Goal: Check status: Check status

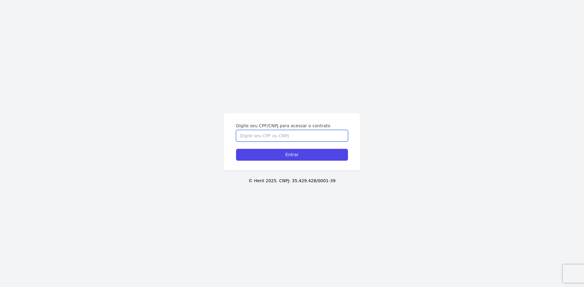
drag, startPoint x: 257, startPoint y: 135, endPoint x: 261, endPoint y: 135, distance: 4.9
click at [257, 135] on input "Digite seu CPF/CNPJ para acessar o contrato" at bounding box center [292, 136] width 112 height 12
type input "08811752426"
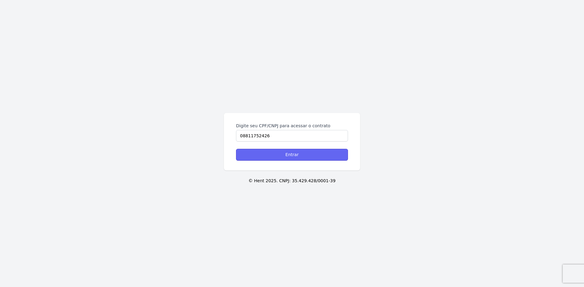
click at [309, 157] on input "Entrar" at bounding box center [292, 155] width 112 height 12
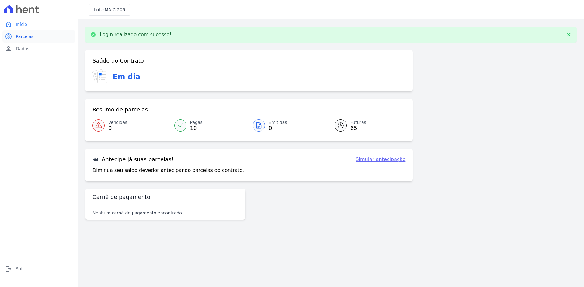
click at [33, 37] on link "paid Parcelas" at bounding box center [38, 36] width 73 height 12
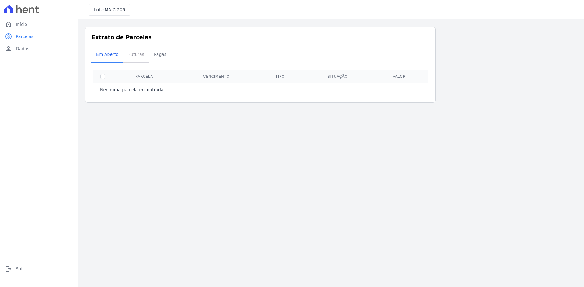
click at [131, 53] on span "Futuras" at bounding box center [136, 54] width 23 height 12
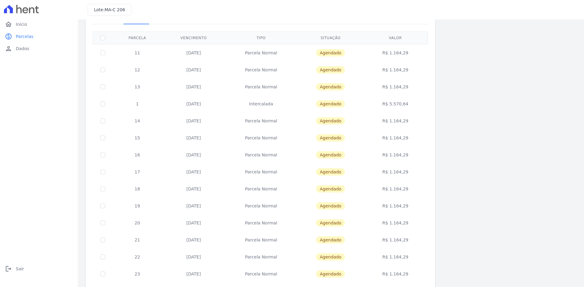
scroll to position [30, 0]
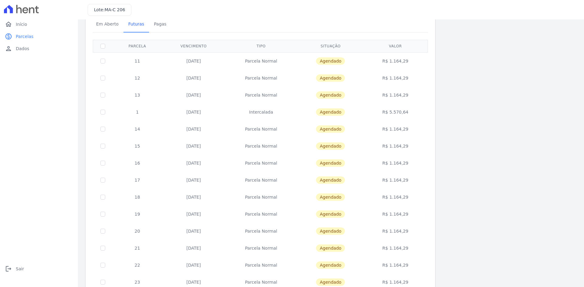
drag, startPoint x: 381, startPoint y: 110, endPoint x: 417, endPoint y: 115, distance: 36.5
click at [417, 115] on td "R$ 5.570,64" at bounding box center [395, 112] width 63 height 17
click at [419, 114] on td "R$ 5.570,64" at bounding box center [395, 112] width 63 height 17
drag, startPoint x: 411, startPoint y: 110, endPoint x: 405, endPoint y: 110, distance: 6.1
click at [411, 110] on td "R$ 5.570,64" at bounding box center [395, 112] width 63 height 17
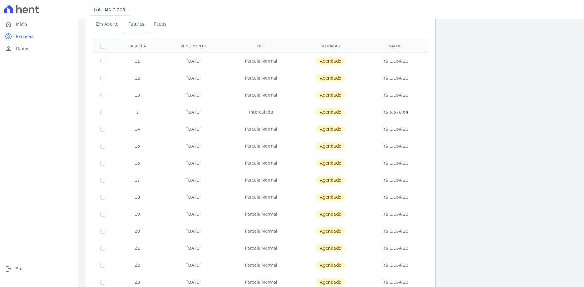
drag, startPoint x: 407, startPoint y: 111, endPoint x: 386, endPoint y: 116, distance: 21.2
click at [383, 117] on td "R$ 5.570,64" at bounding box center [395, 112] width 63 height 17
click at [421, 119] on td "R$ 5.570,64" at bounding box center [395, 112] width 63 height 17
click at [410, 101] on td "R$ 1.164,29" at bounding box center [395, 95] width 63 height 17
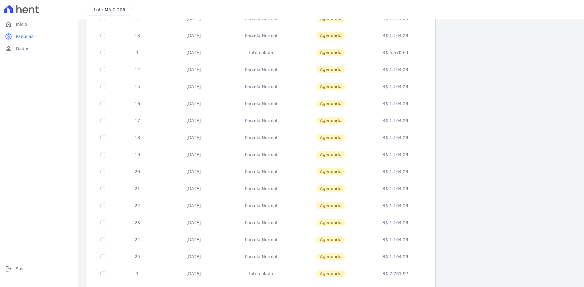
scroll to position [0, 0]
